Goal: Communication & Community: Answer question/provide support

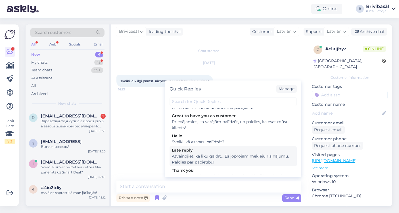
scroll to position [1067, 0]
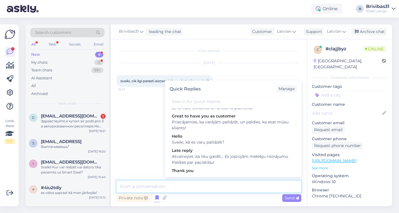
click at [174, 184] on textarea at bounding box center [209, 187] width 185 height 12
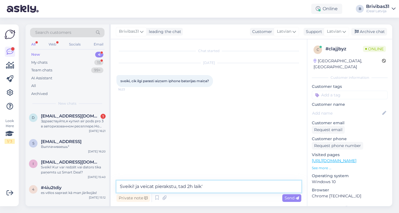
type textarea "Sveiki! ja veicat pierakstu, tad 2h laikā"
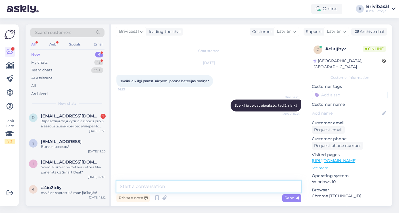
paste textarea "[URL][DOMAIN_NAME]"
type textarea "[URL][DOMAIN_NAME]"
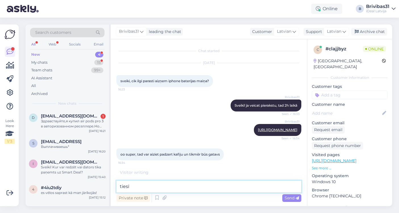
scroll to position [16, 0]
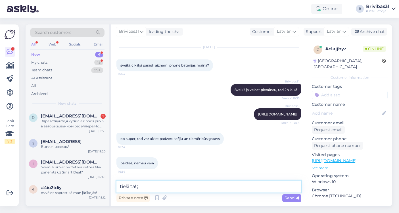
type textarea "tieši tā! ;)"
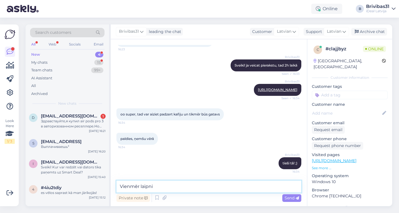
type textarea "Vienmēr laipni!"
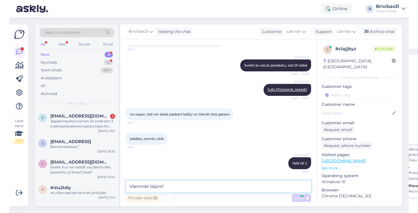
scroll to position [65, 0]
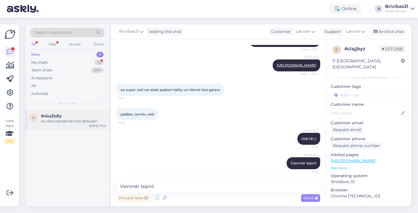
click at [70, 123] on div "4 #4iu2tdiy es vēlos saprast kā man jārīkojās! [DATE] 15:12" at bounding box center [68, 119] width 84 height 20
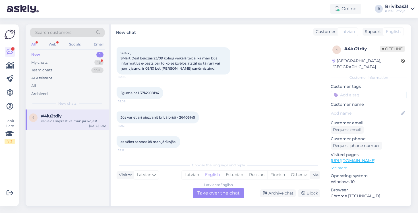
scroll to position [28, 0]
click at [155, 93] on span "līguma nr L3714908194" at bounding box center [140, 93] width 39 height 4
copy div "L3714908194 15:08"
click at [221, 130] on div "es vēlos saprast kā man jārīkojās! 15:12" at bounding box center [219, 142] width 204 height 24
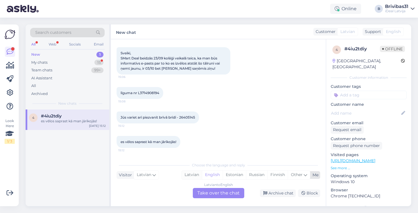
click at [196, 177] on div "Latvian" at bounding box center [192, 175] width 20 height 9
click at [213, 194] on div "Latvian to Latvian Take over the chat" at bounding box center [218, 193] width 51 height 10
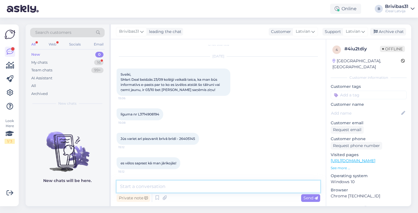
click at [196, 187] on textarea at bounding box center [219, 187] width 204 height 12
type textarea "Labdien! Tūļin palīdzēsim"
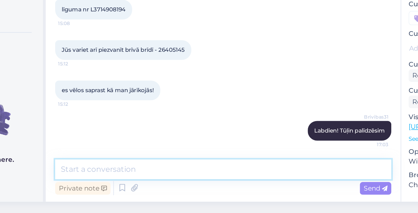
scroll to position [0, 0]
